Goal: Task Accomplishment & Management: Manage account settings

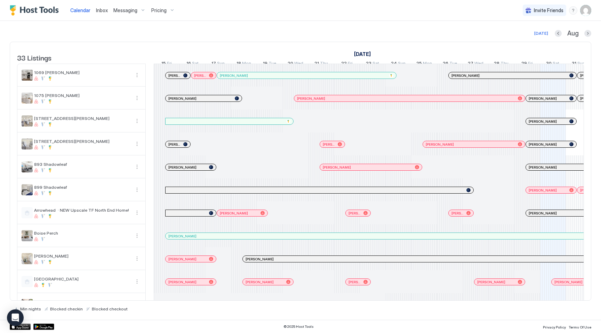
scroll to position [0, 386]
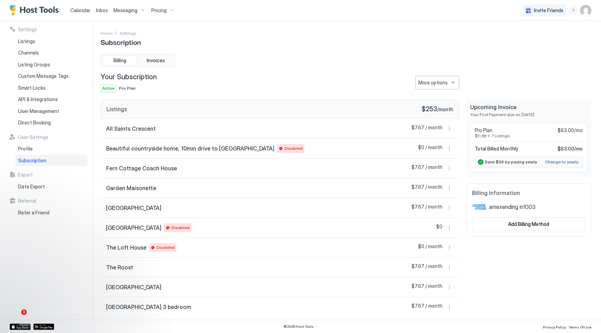
click at [258, 40] on div "Home Settings Subscription" at bounding box center [345, 38] width 490 height 18
click at [255, 82] on div "Your Subscription Active Pro Plan More options" at bounding box center [279, 83] width 358 height 20
click at [450, 227] on button "More options" at bounding box center [449, 228] width 8 height 8
click at [439, 261] on span "Listing Settings" at bounding box center [437, 259] width 31 height 5
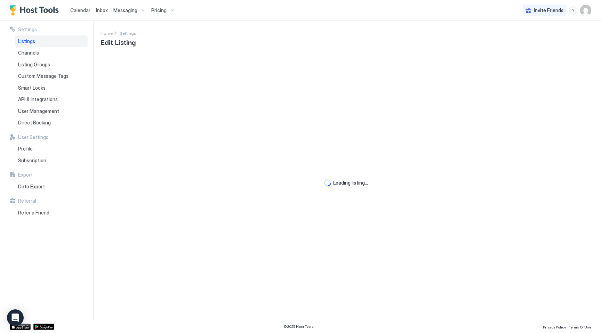
click at [29, 40] on span "Listings" at bounding box center [26, 41] width 17 height 6
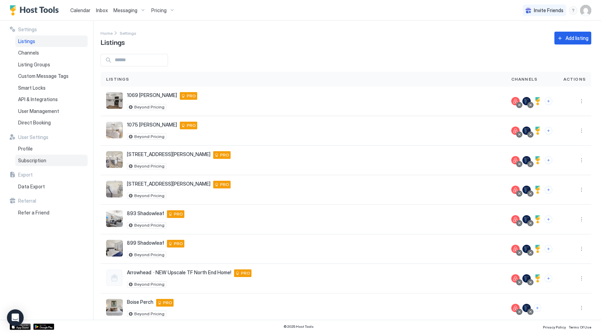
click at [52, 163] on div "Subscription" at bounding box center [51, 161] width 72 height 12
